Goal: Task Accomplishment & Management: Complete application form

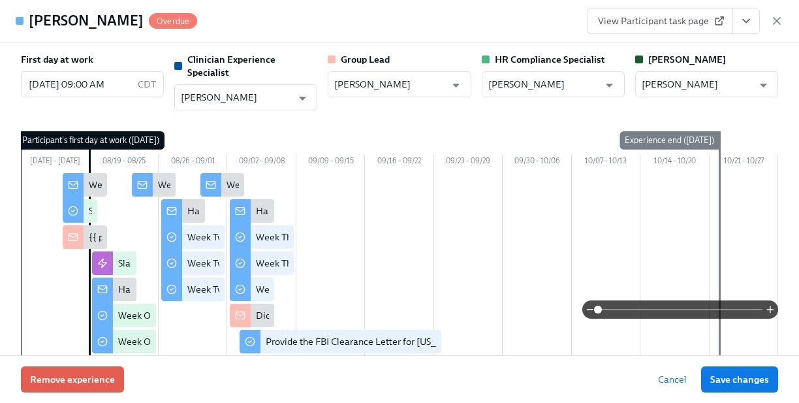
scroll to position [395, 0]
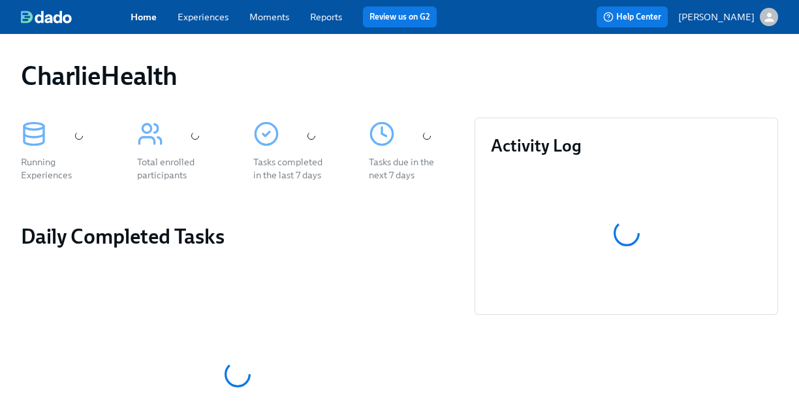
click at [193, 12] on link "Experiences" at bounding box center [203, 17] width 51 height 12
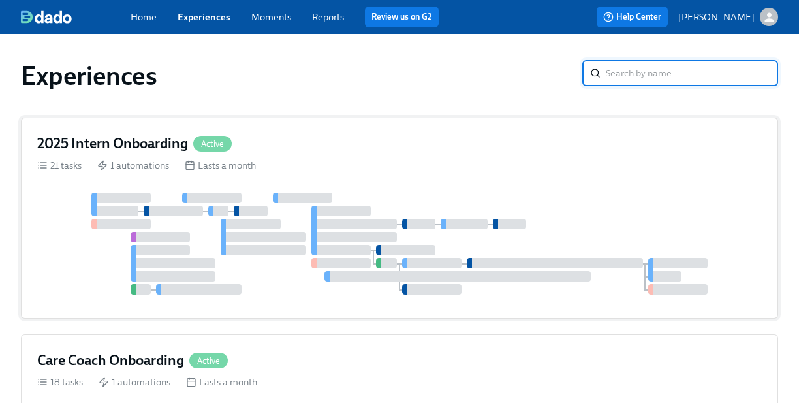
scroll to position [35, 0]
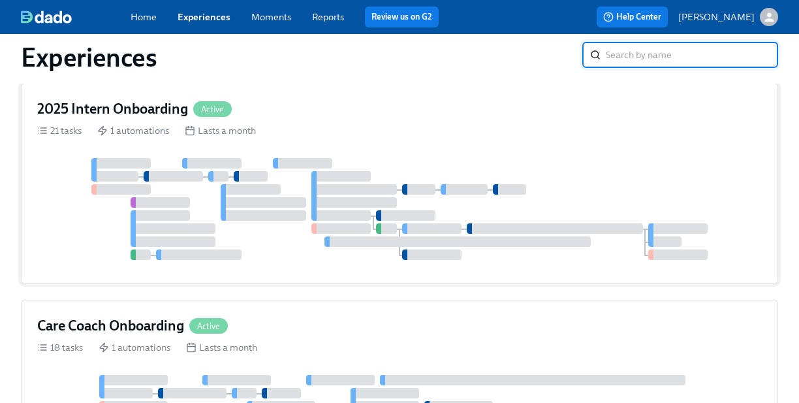
click at [411, 114] on div "2025 Intern Onboarding Active" at bounding box center [399, 109] width 725 height 20
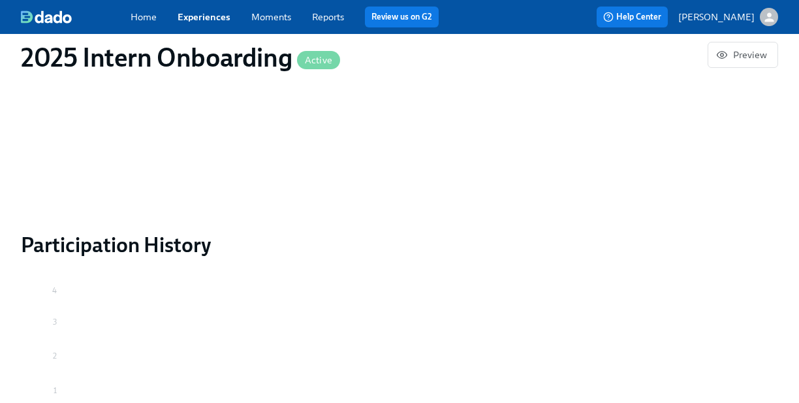
scroll to position [0, 614]
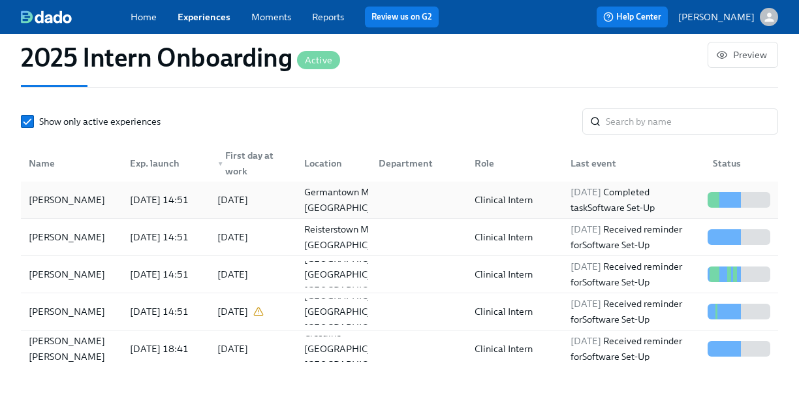
scroll to position [1155, 0]
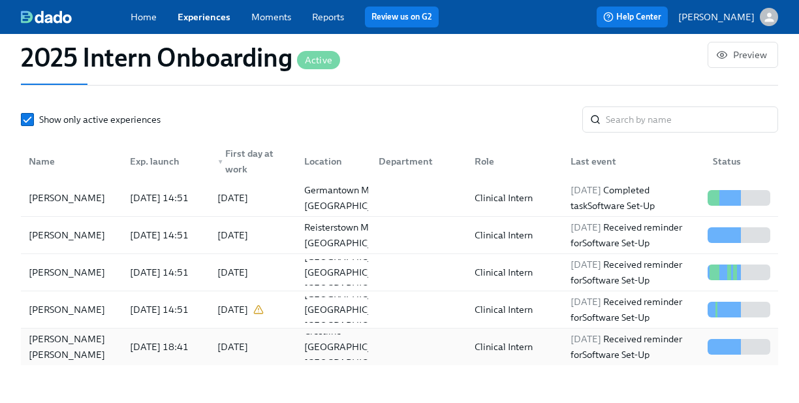
click at [564, 355] on div "[DATE] Received reminder for Software Set-Up" at bounding box center [631, 347] width 142 height 26
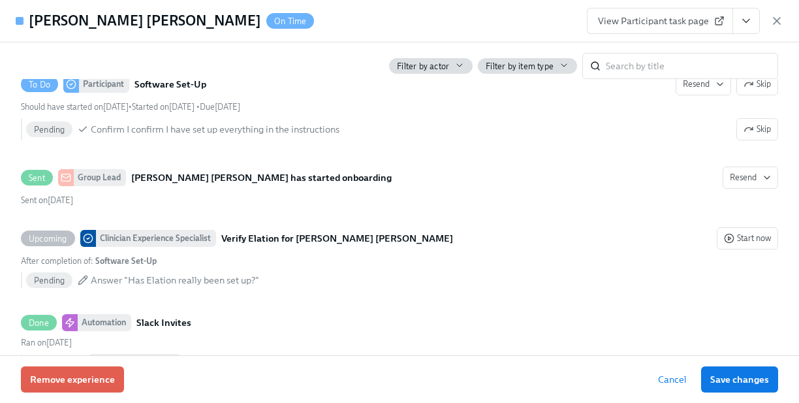
scroll to position [538, 0]
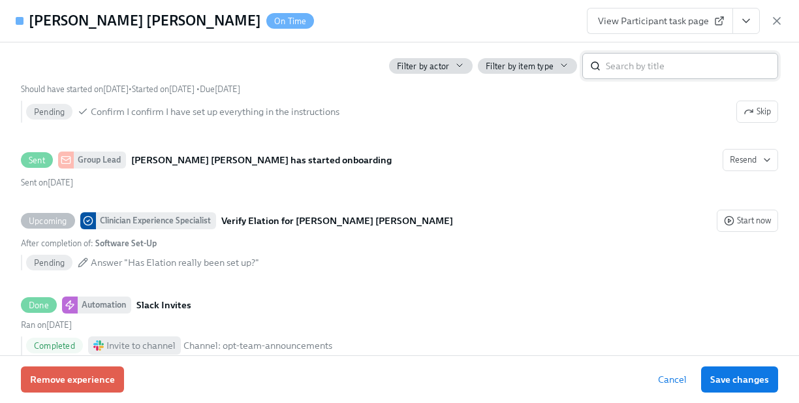
click at [605, 59] on div "​" at bounding box center [681, 66] width 196 height 26
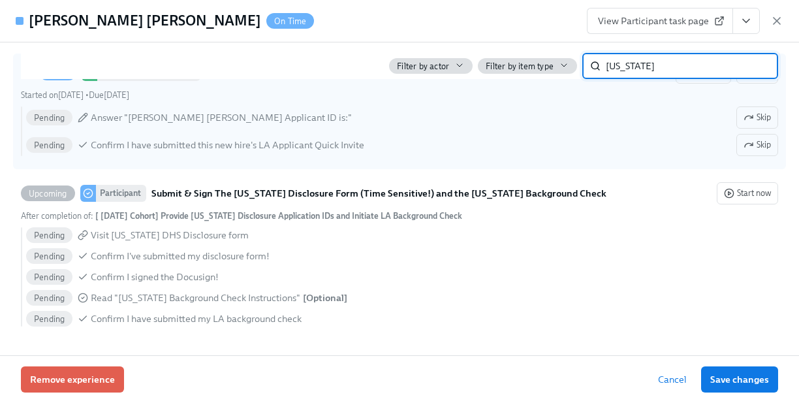
scroll to position [472, 0]
type input "[US_STATE]"
click at [749, 111] on span "Skip" at bounding box center [757, 117] width 27 height 13
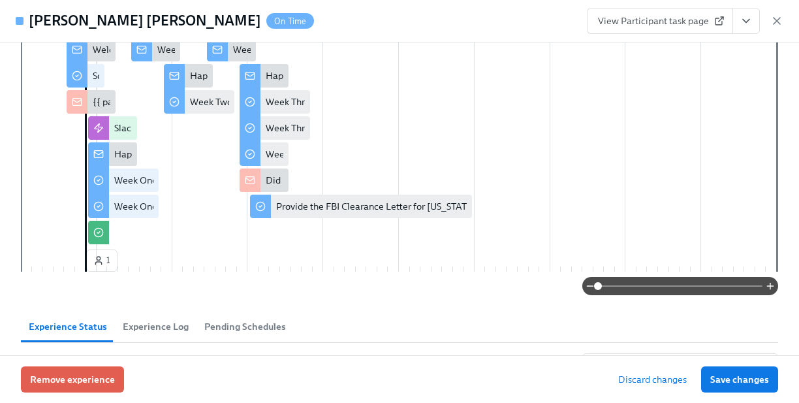
scroll to position [324, 0]
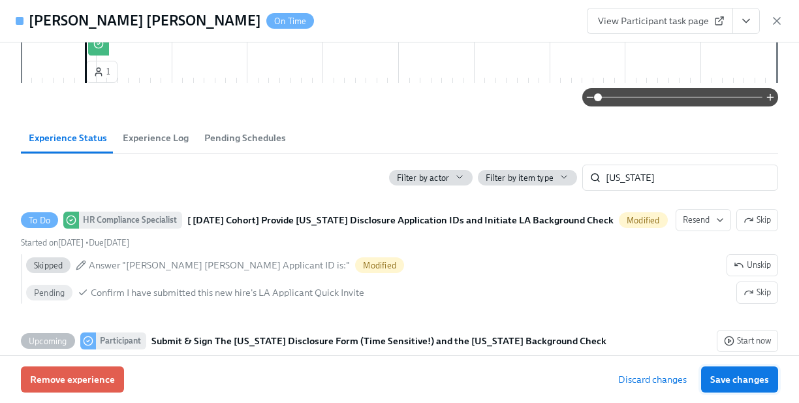
click at [764, 376] on span "Save changes" at bounding box center [740, 379] width 59 height 13
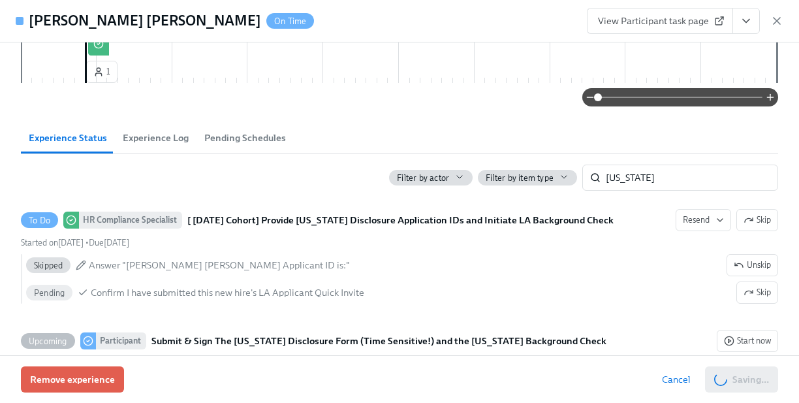
scroll to position [0, 883]
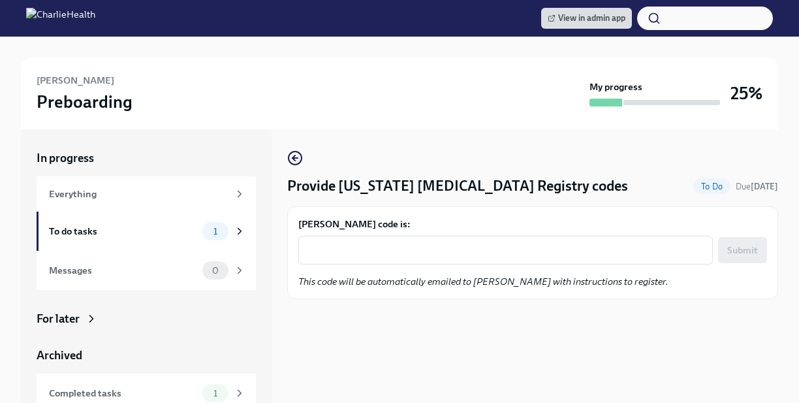
click at [364, 231] on form "Charmaine Benjamin's code is: x ​ Submit" at bounding box center [532, 241] width 469 height 47
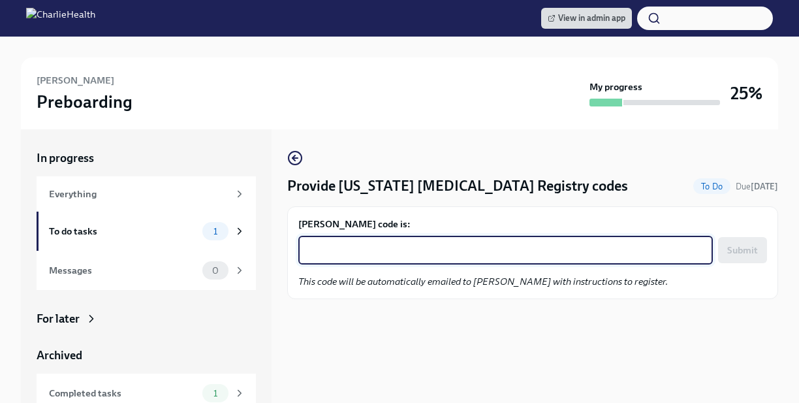
click at [372, 251] on textarea "Charmaine Benjamin's code is:" at bounding box center [505, 250] width 399 height 16
paste textarea "VMS2HU32GON6"
type textarea "VMS2HU32GON6"
click at [758, 249] on button "Submit" at bounding box center [742, 250] width 49 height 26
